Goal: Task Accomplishment & Management: Complete application form

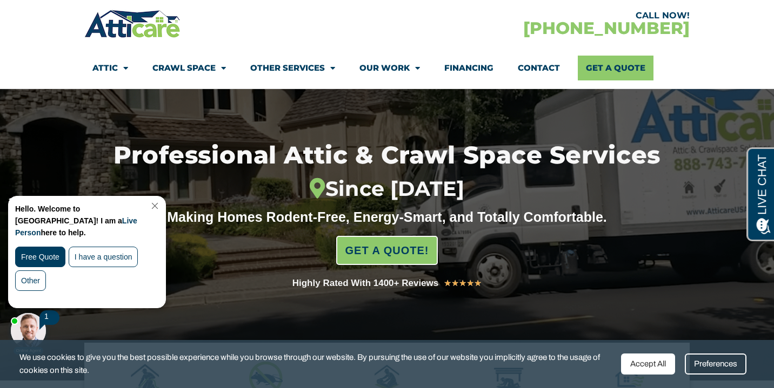
scroll to position [79, 0]
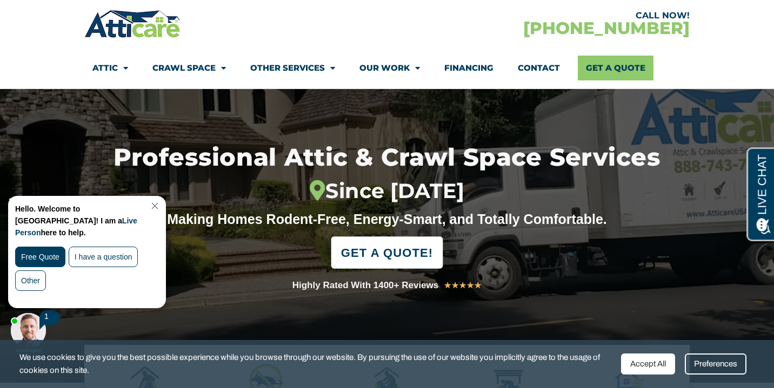
click at [392, 252] on span "GET A QUOTE!" at bounding box center [387, 253] width 92 height 24
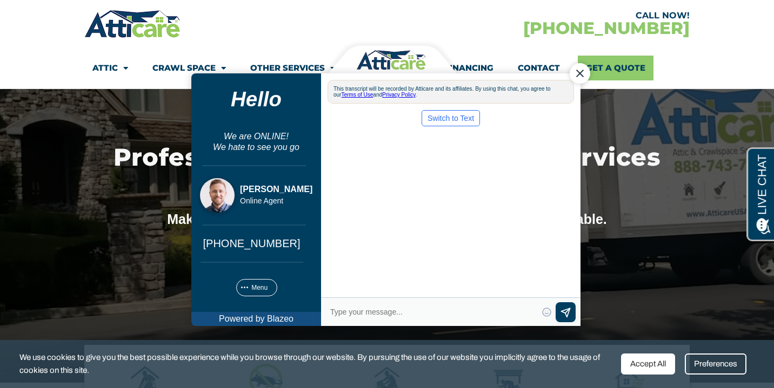
scroll to position [0, 0]
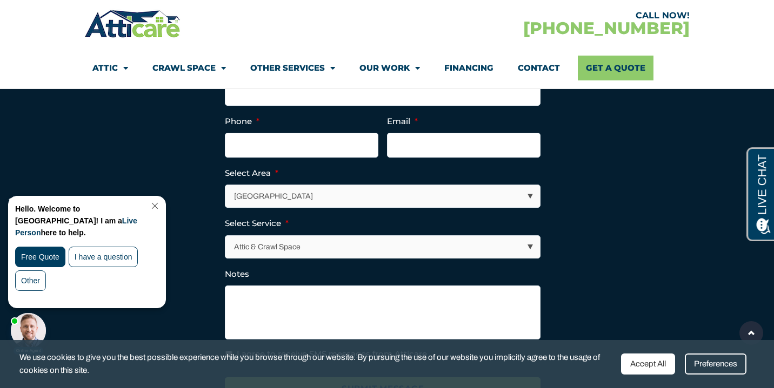
scroll to position [2778, 0]
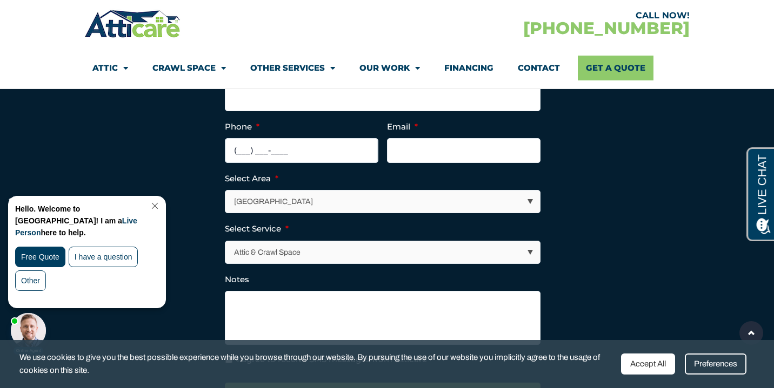
click at [263, 160] on input "(___) ___-____" at bounding box center [301, 150] width 153 height 25
type input "(747) 224-6382"
type input "Andrei Gaina"
type input "andreigaina@hotmail.com"
click at [293, 254] on select "Attic & Crawl Space Insulation Roofing Solar Energy Other Services" at bounding box center [382, 252] width 314 height 22
